Goal: Navigation & Orientation: Find specific page/section

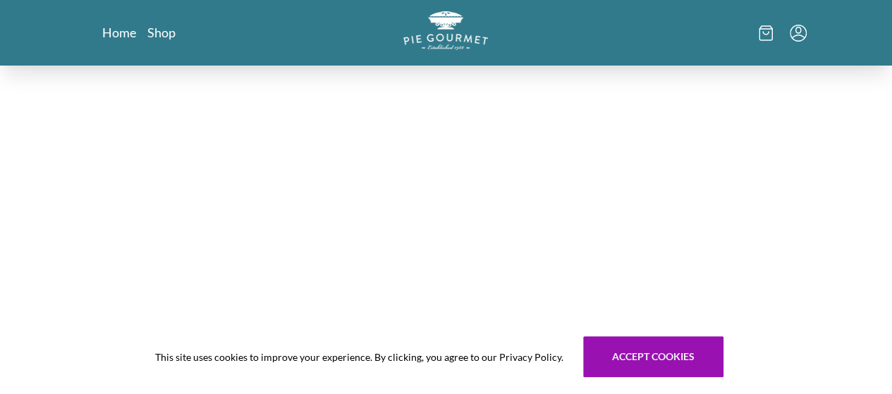
scroll to position [212, 0]
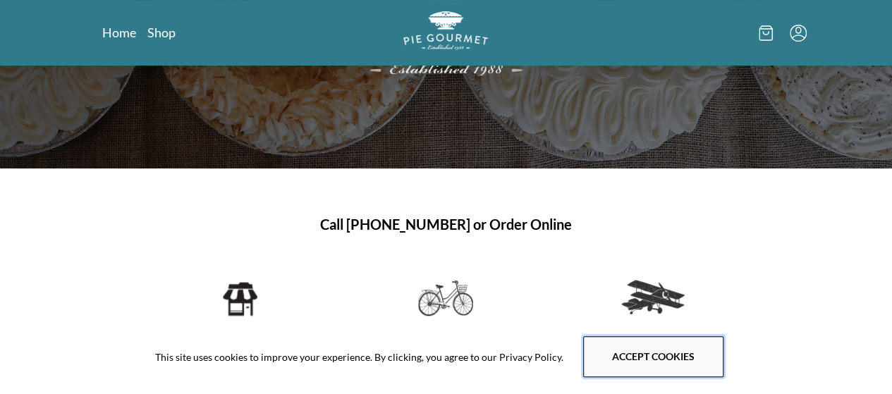
click at [608, 343] on button "Accept cookies" at bounding box center [653, 356] width 140 height 41
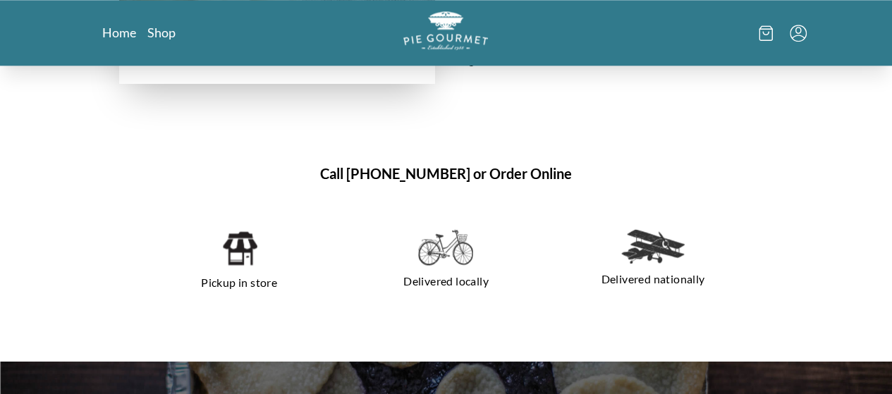
scroll to position [776, 0]
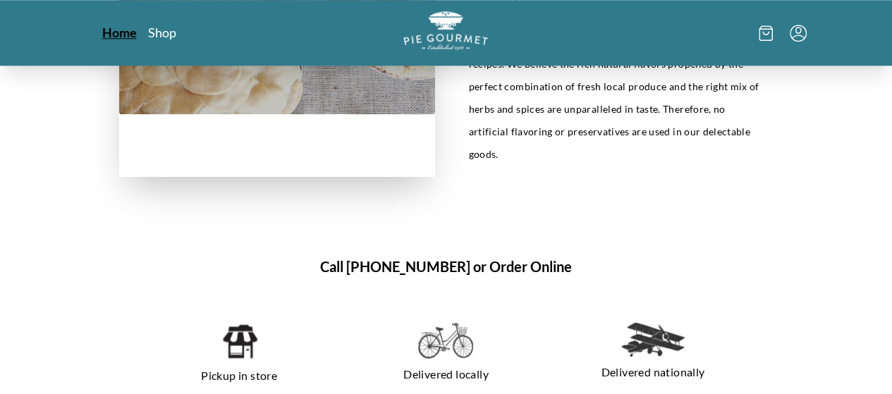
click at [102, 39] on link "Home" at bounding box center [119, 32] width 35 height 17
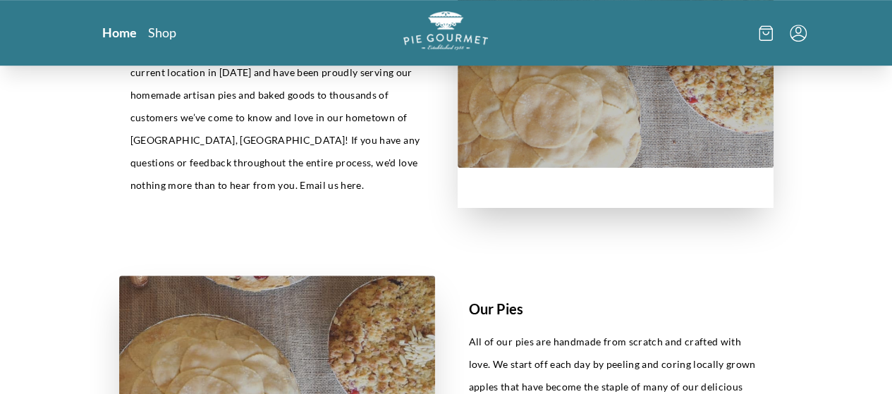
scroll to position [282, 0]
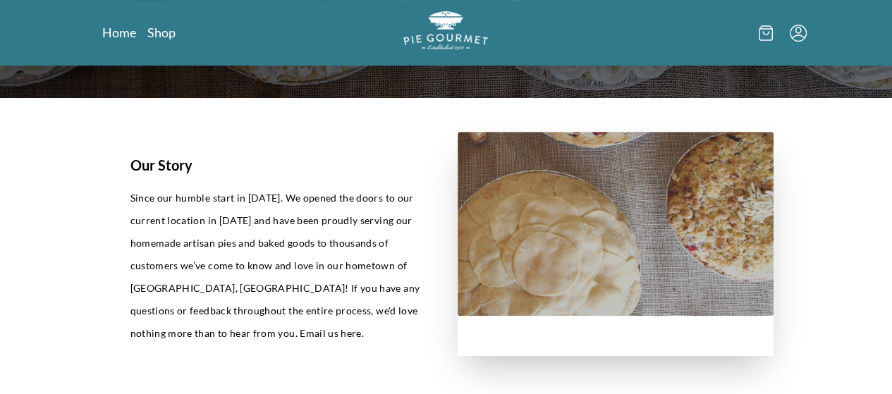
click at [807, 35] on icon "Menu" at bounding box center [798, 33] width 17 height 17
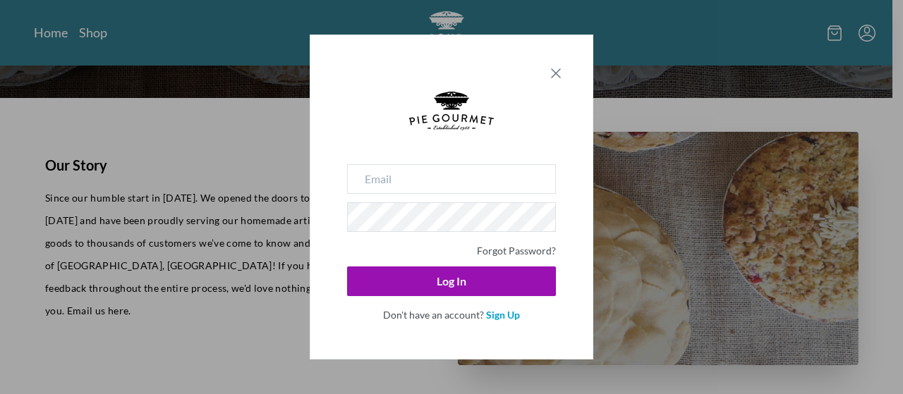
click at [556, 71] on icon "Close panel" at bounding box center [555, 73] width 17 height 17
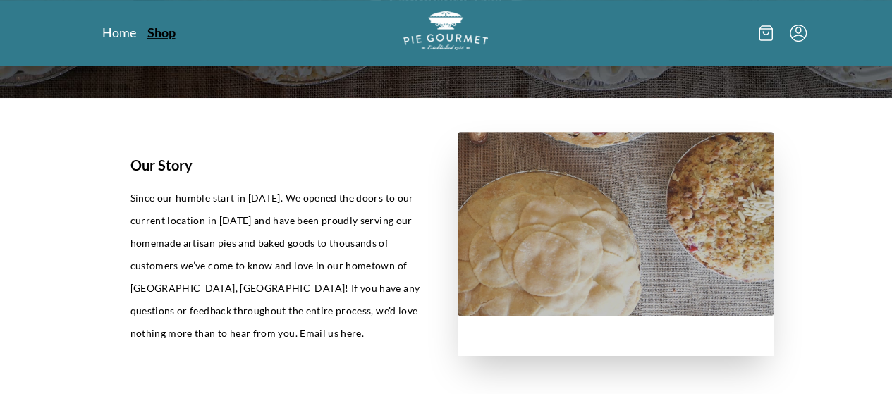
click at [147, 37] on link "Shop" at bounding box center [161, 32] width 28 height 17
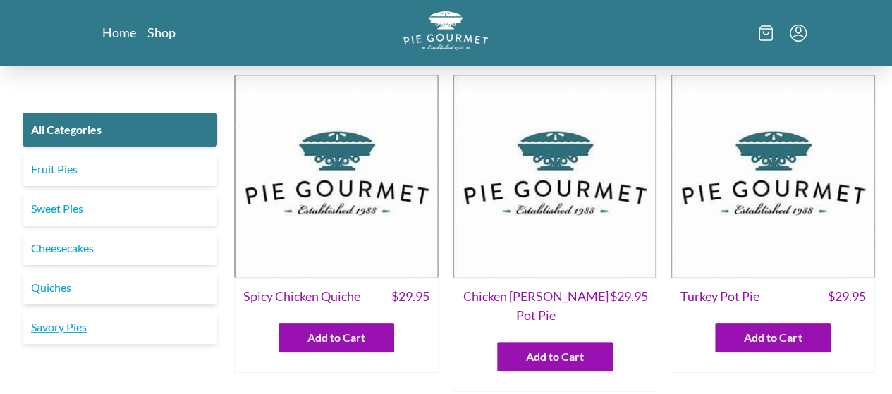
click at [116, 323] on link "Savory Pies" at bounding box center [120, 327] width 195 height 34
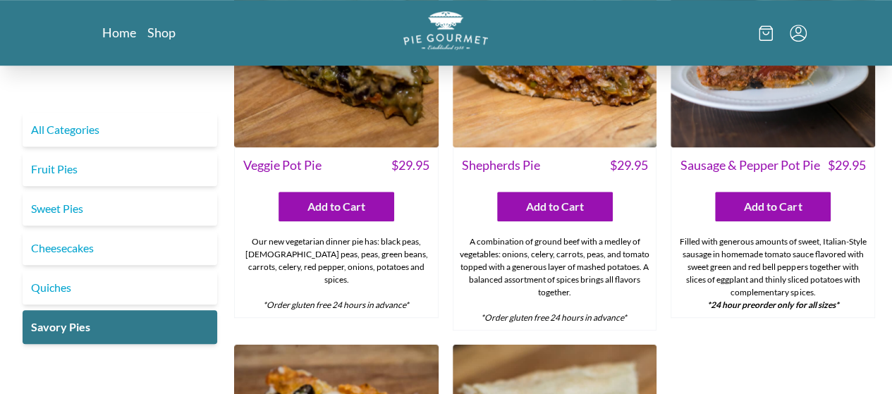
scroll to position [494, 0]
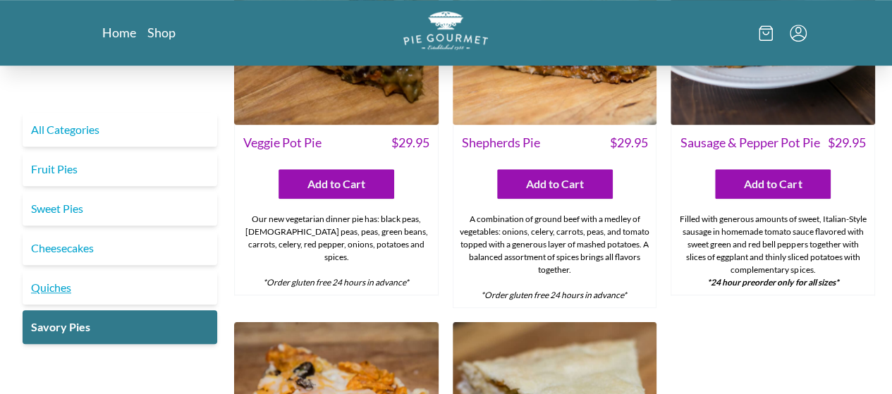
click at [88, 286] on link "Quiches" at bounding box center [120, 288] width 195 height 34
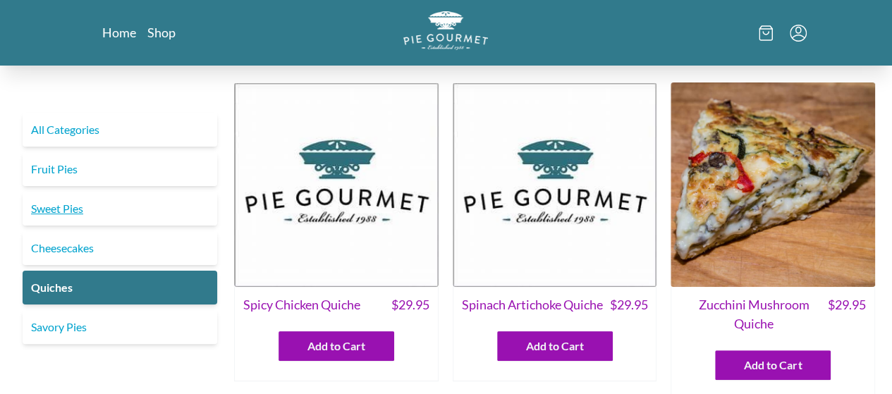
click at [87, 201] on link "Sweet Pies" at bounding box center [120, 209] width 195 height 34
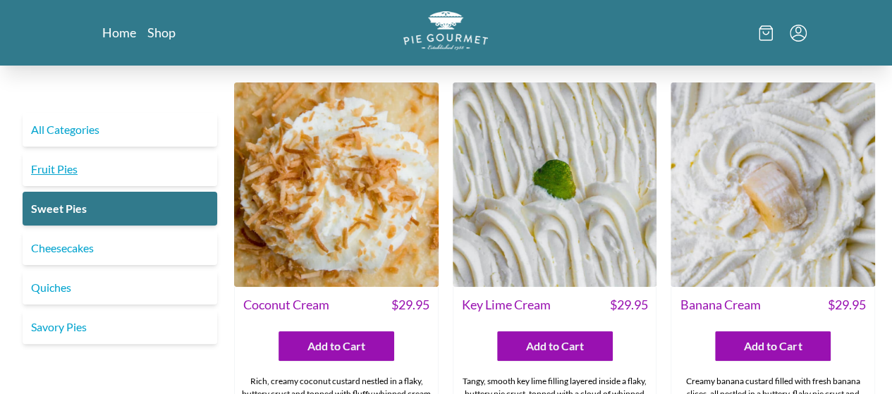
click at [94, 153] on link "Fruit Pies" at bounding box center [120, 169] width 195 height 34
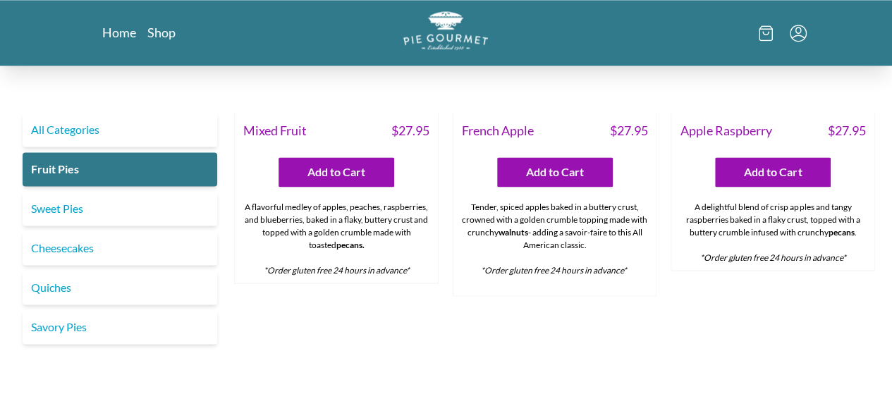
scroll to position [987, 0]
